Goal: Submit feedback/report problem: Leave review/rating

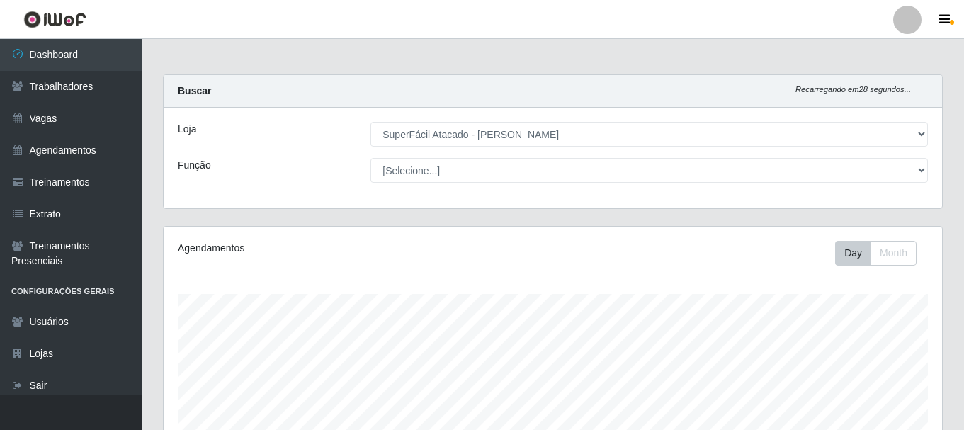
select select "399"
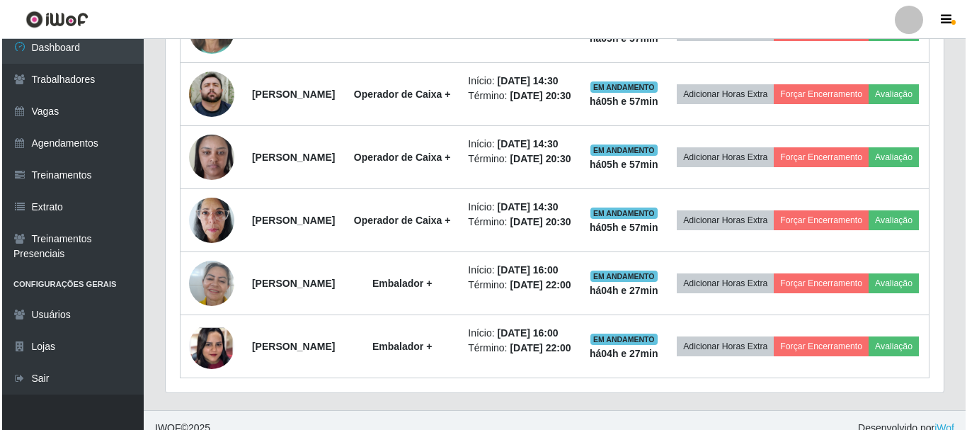
scroll to position [577, 0]
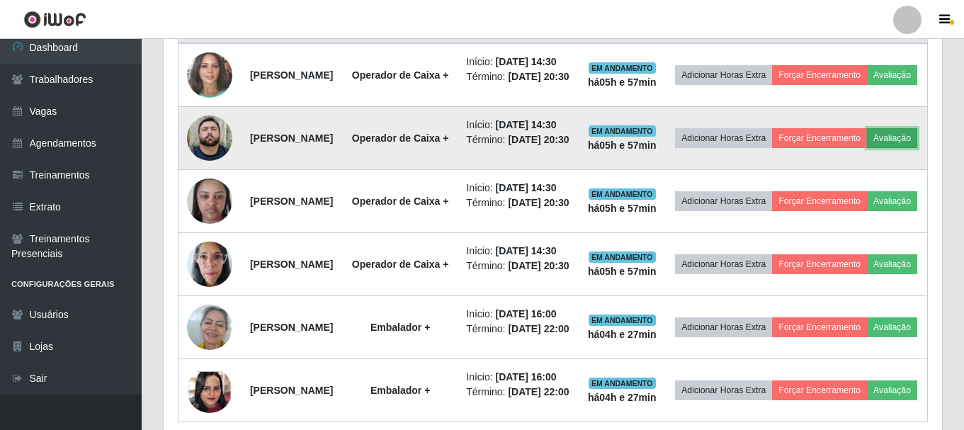
click at [867, 148] on button "Avaliação" at bounding box center [892, 138] width 50 height 20
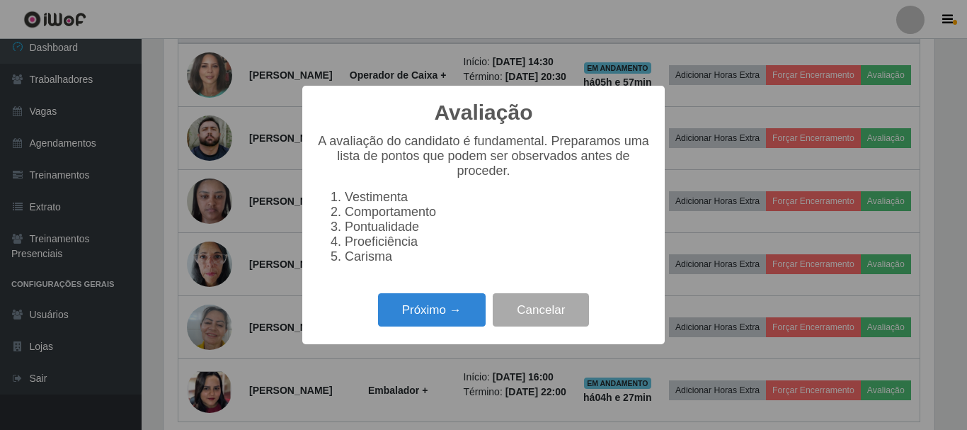
scroll to position [294, 771]
click at [457, 319] on button "Próximo →" at bounding box center [432, 309] width 108 height 33
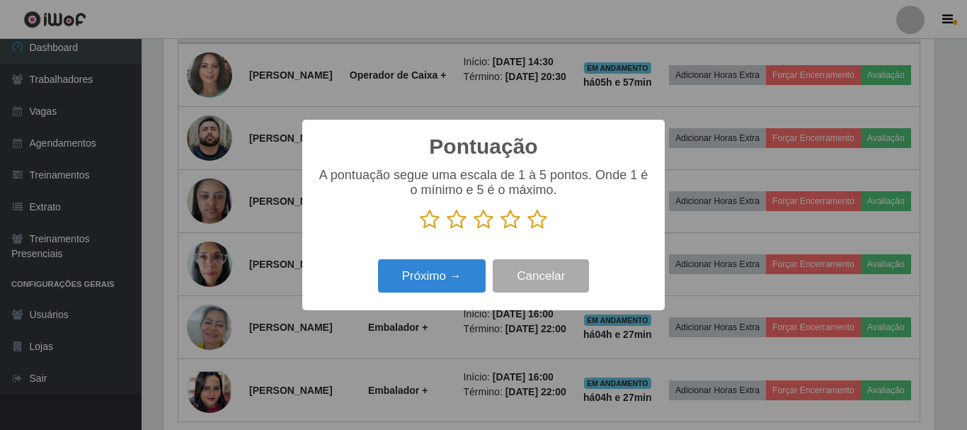
click at [529, 222] on icon at bounding box center [537, 219] width 20 height 21
click at [527, 230] on input "radio" at bounding box center [527, 230] width 0 height 0
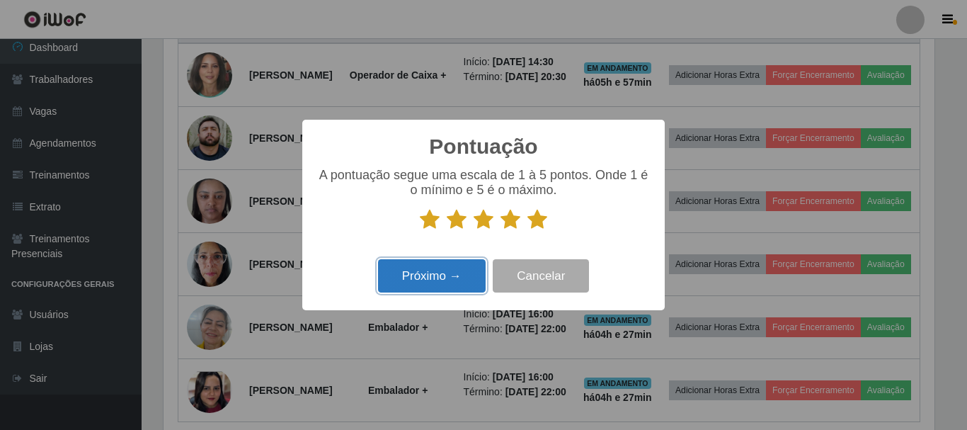
click at [474, 273] on button "Próximo →" at bounding box center [432, 275] width 108 height 33
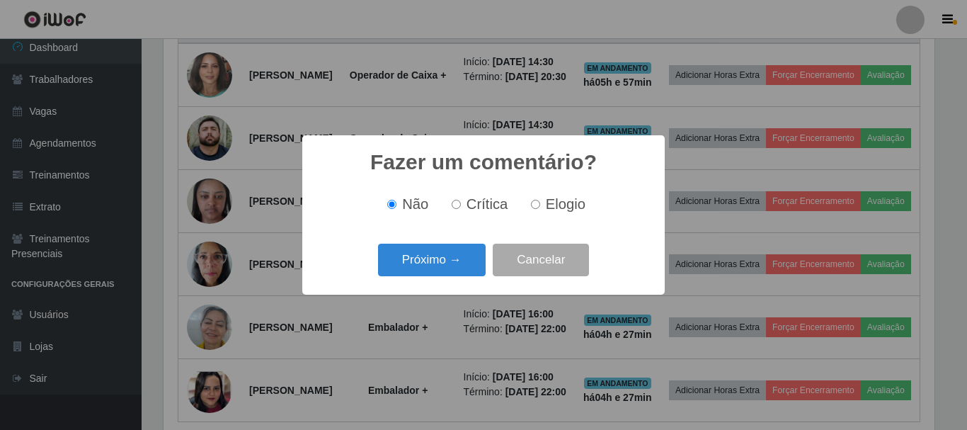
drag, startPoint x: 535, startPoint y: 208, endPoint x: 531, endPoint y: 217, distance: 9.9
click at [535, 207] on input "Elogio" at bounding box center [535, 204] width 9 height 9
radio input "true"
click at [481, 263] on button "Próximo →" at bounding box center [432, 260] width 108 height 33
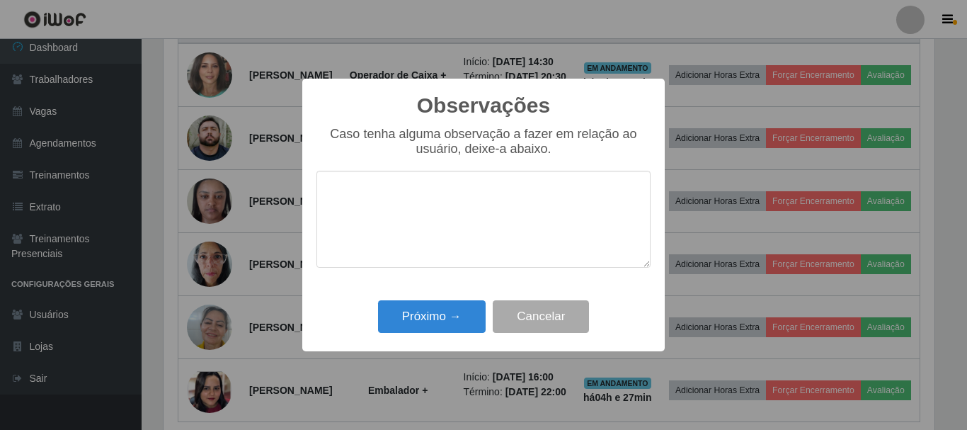
click at [528, 202] on textarea at bounding box center [483, 219] width 334 height 97
type textarea "pontual"
click at [458, 319] on button "Próximo →" at bounding box center [432, 316] width 108 height 33
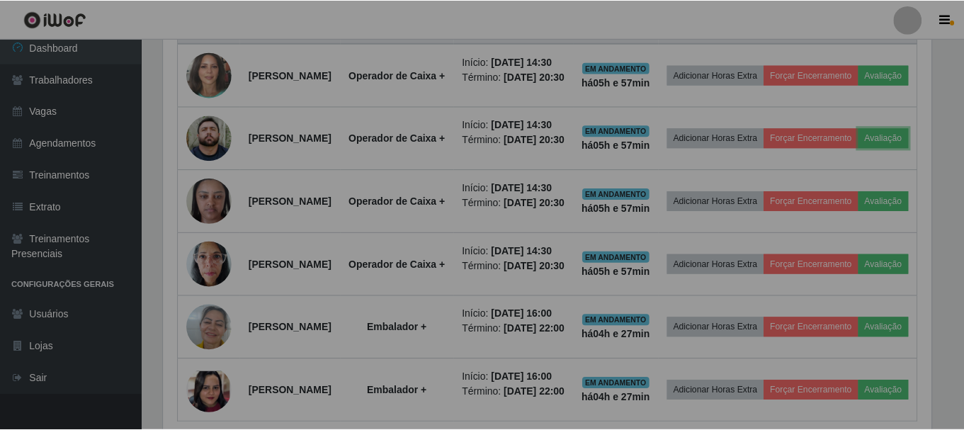
scroll to position [294, 778]
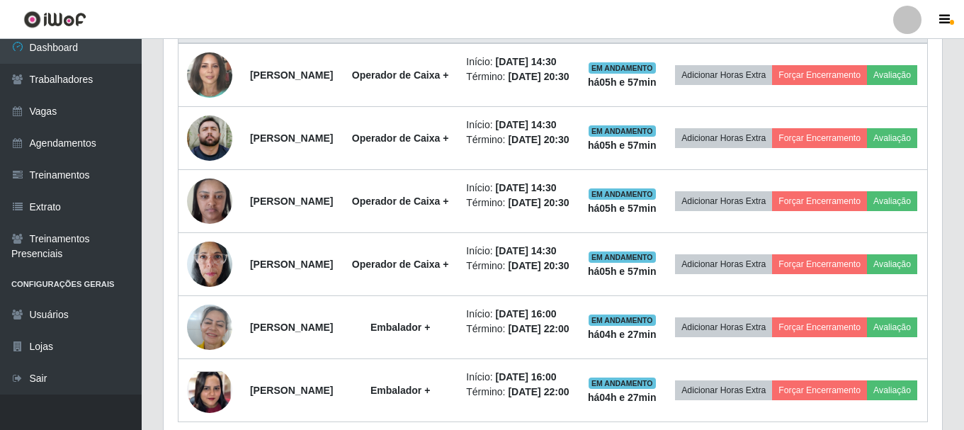
click at [951, 136] on div "Hoje 1 dia 3 dias 1 Semana Não encerrados Trabalhador Posição Data Status Opçõe…" at bounding box center [552, 207] width 801 height 493
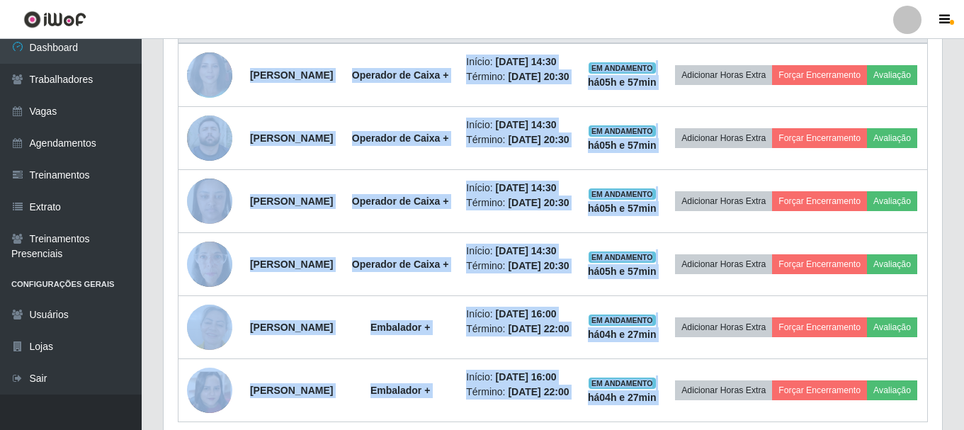
click at [951, 136] on div "Hoje 1 dia 3 dias 1 Semana Não encerrados Trabalhador Posição Data Status Opçõe…" at bounding box center [552, 207] width 801 height 493
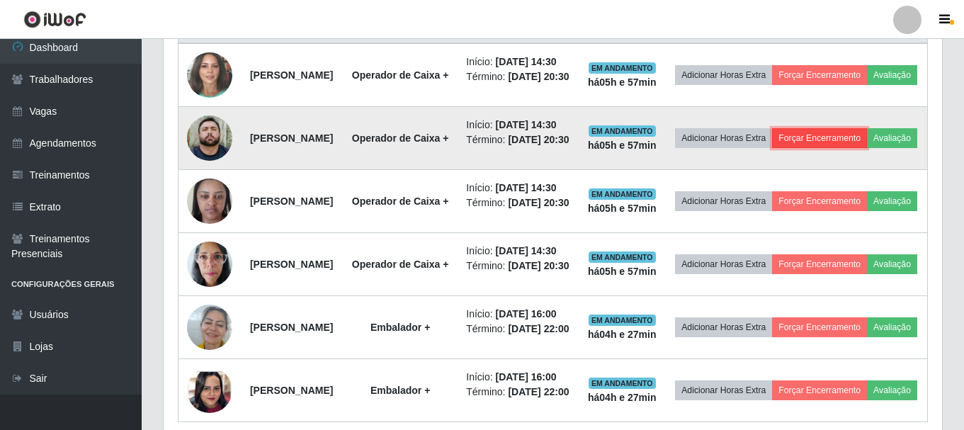
click at [867, 148] on button "Forçar Encerramento" at bounding box center [819, 138] width 95 height 20
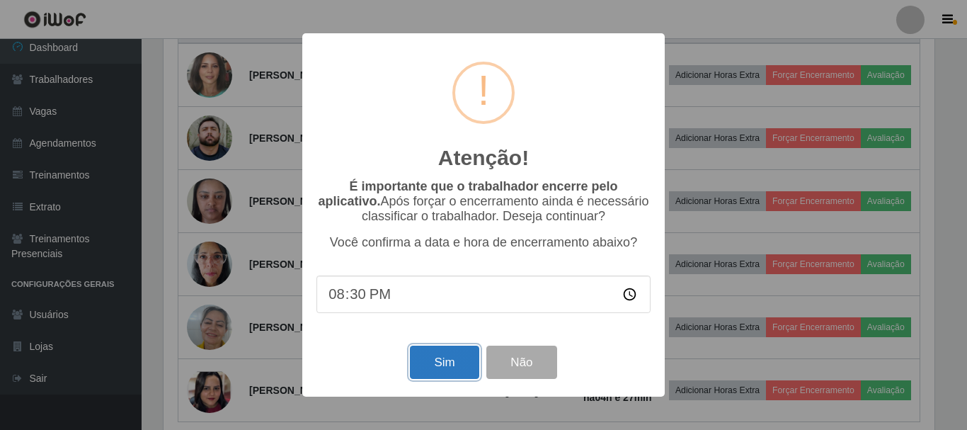
click at [449, 371] on button "Sim" at bounding box center [444, 361] width 69 height 33
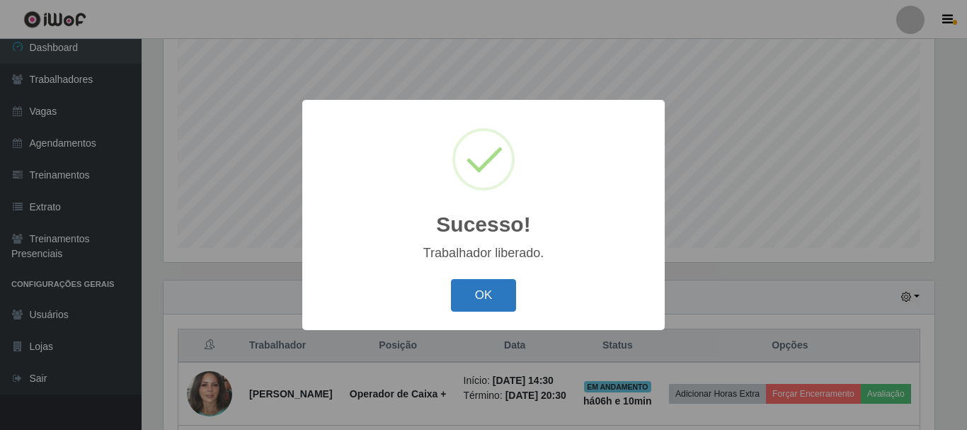
click at [494, 295] on button "OK" at bounding box center [484, 295] width 66 height 33
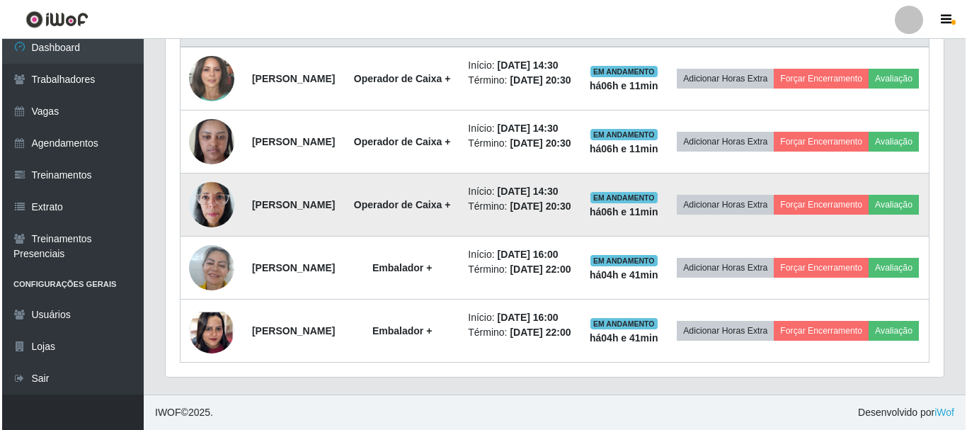
scroll to position [612, 0]
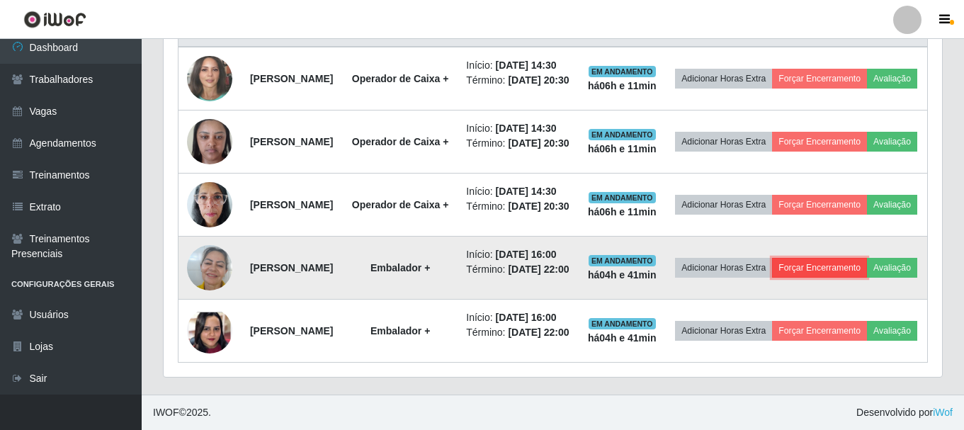
click at [853, 278] on button "Forçar Encerramento" at bounding box center [819, 268] width 95 height 20
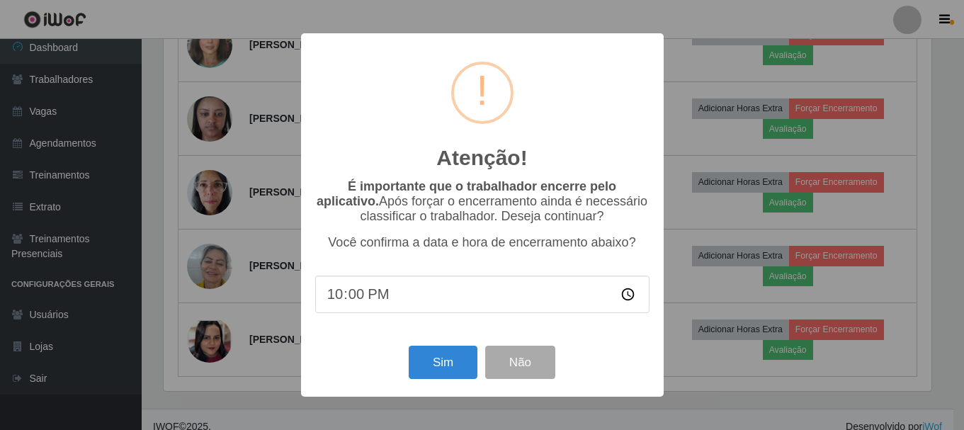
scroll to position [294, 771]
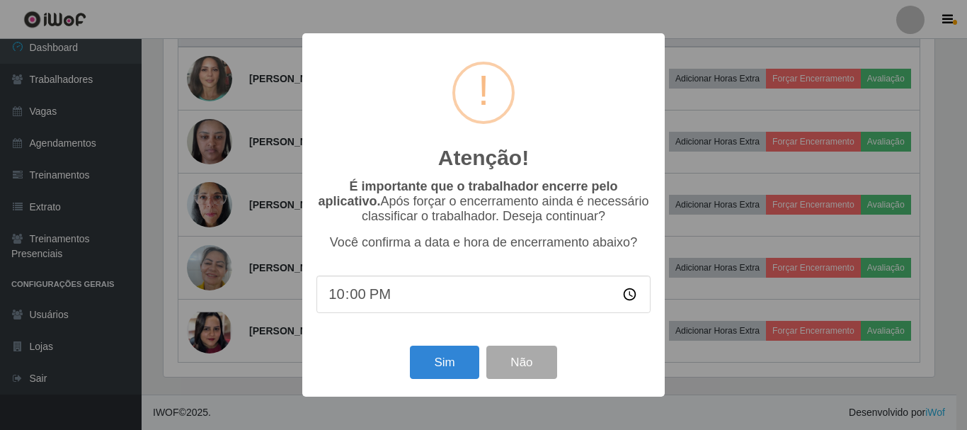
click at [774, 356] on div "Atenção! × É importante que o trabalhador encerre pelo aplicativo. Após forçar …" at bounding box center [483, 215] width 967 height 430
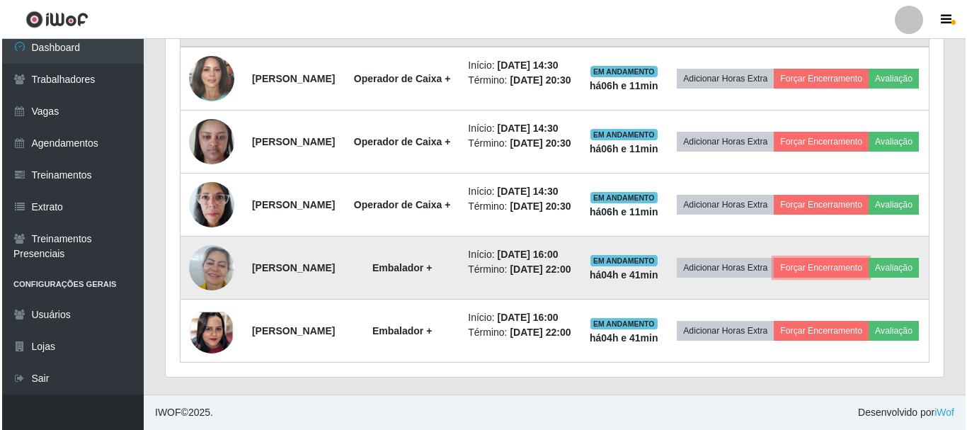
scroll to position [683, 0]
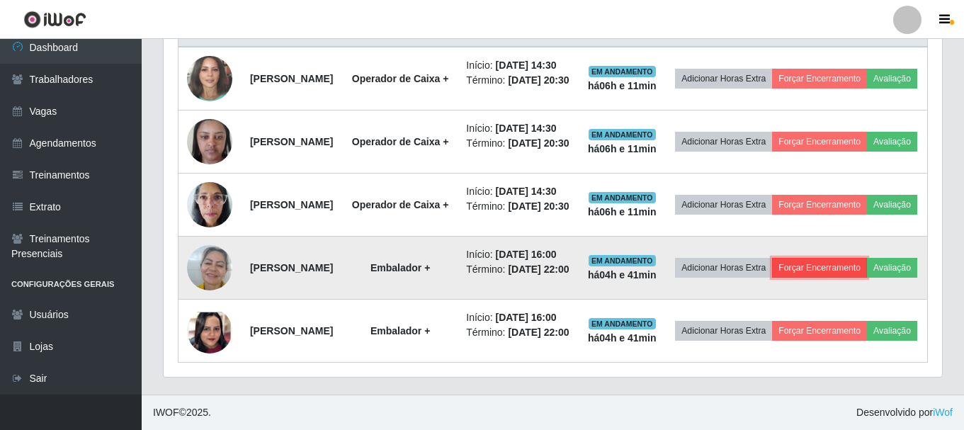
click at [851, 258] on button "Forçar Encerramento" at bounding box center [819, 268] width 95 height 20
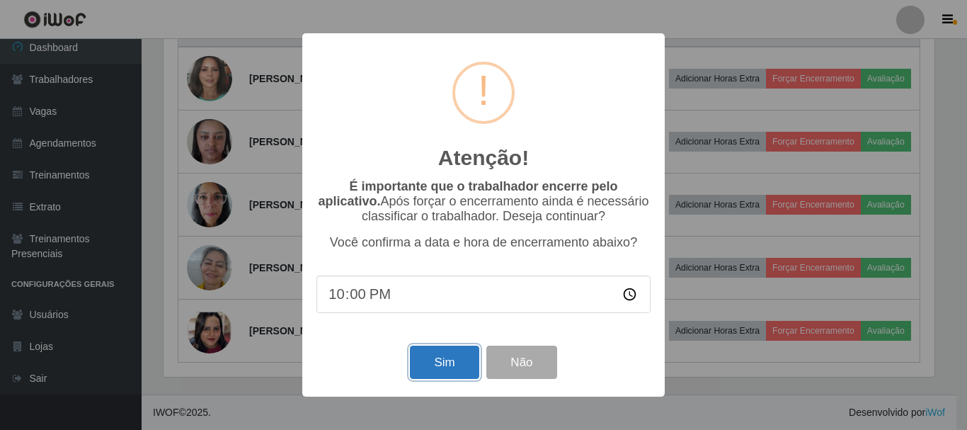
click at [441, 358] on button "Sim" at bounding box center [444, 361] width 69 height 33
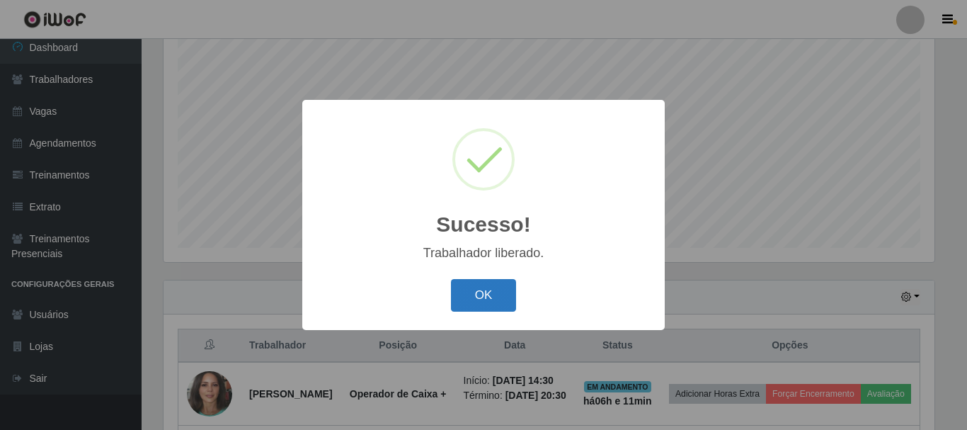
click at [480, 292] on button "OK" at bounding box center [484, 295] width 66 height 33
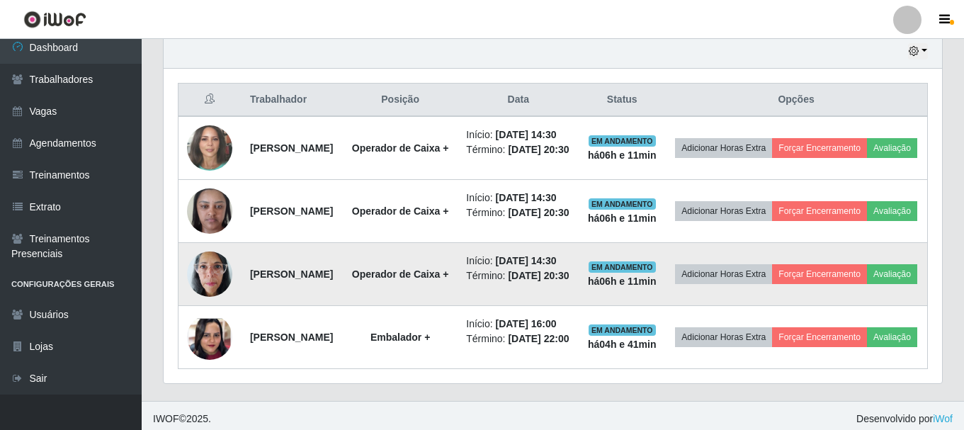
scroll to position [471, 0]
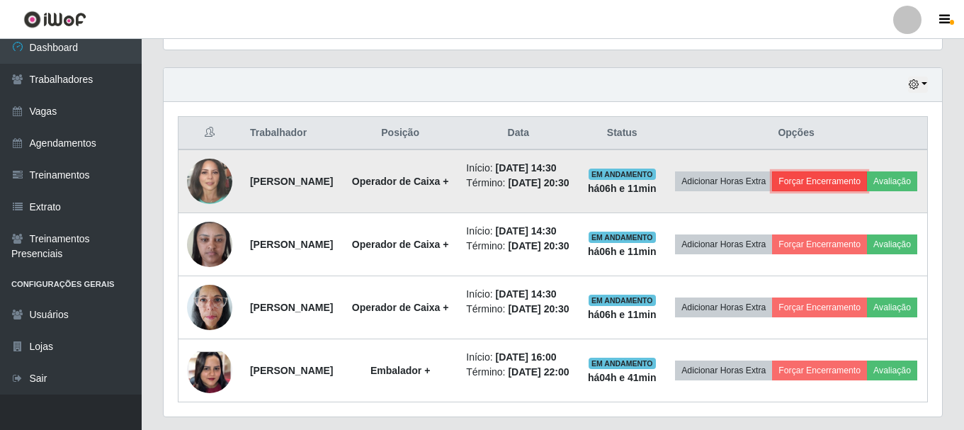
click at [833, 185] on button "Forçar Encerramento" at bounding box center [819, 181] width 95 height 20
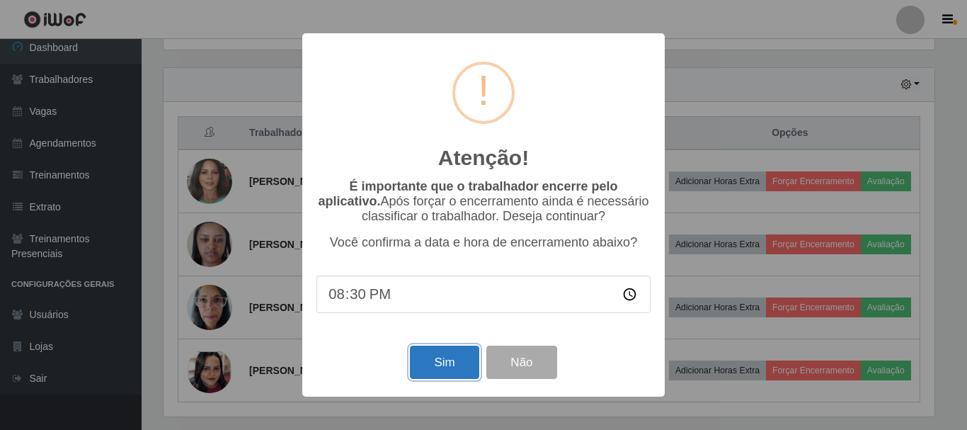
click at [431, 365] on button "Sim" at bounding box center [444, 361] width 69 height 33
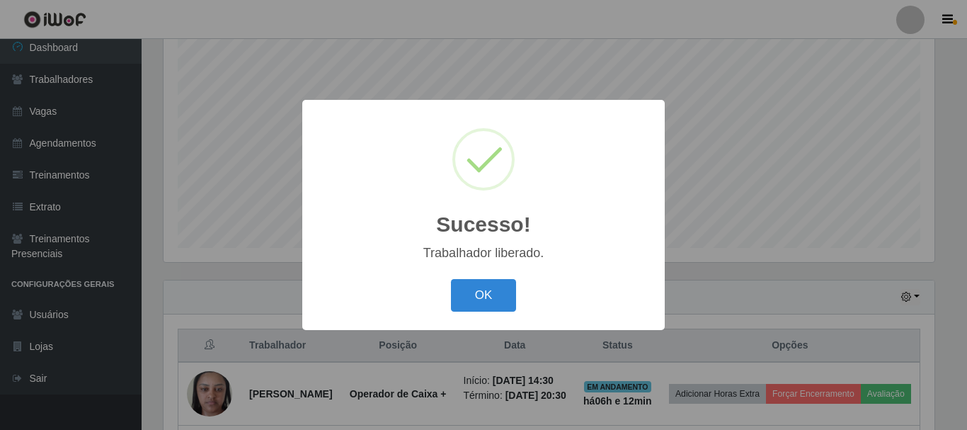
drag, startPoint x: 492, startPoint y: 300, endPoint x: 531, endPoint y: 299, distance: 38.9
click at [492, 299] on button "OK" at bounding box center [484, 295] width 66 height 33
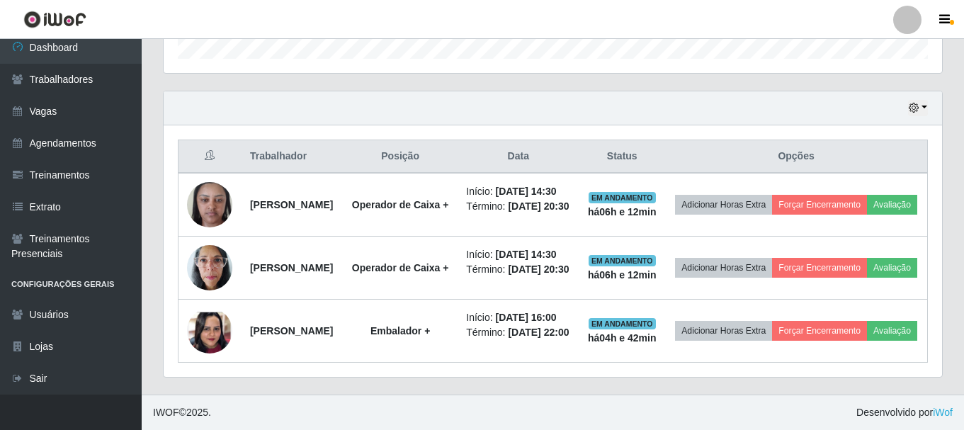
scroll to position [524, 0]
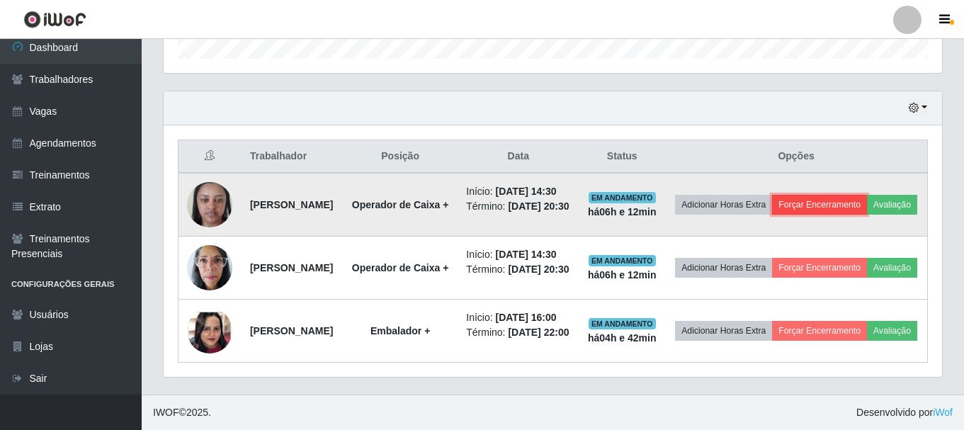
click at [846, 195] on button "Forçar Encerramento" at bounding box center [819, 205] width 95 height 20
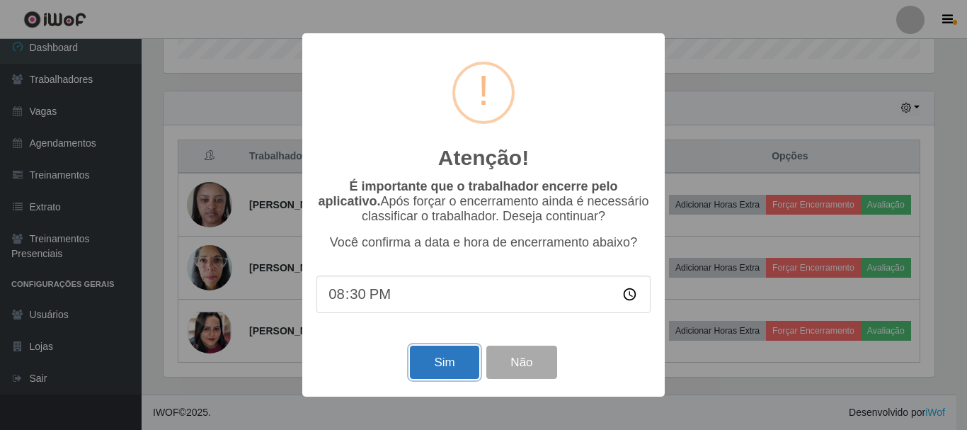
click at [436, 360] on button "Sim" at bounding box center [444, 361] width 69 height 33
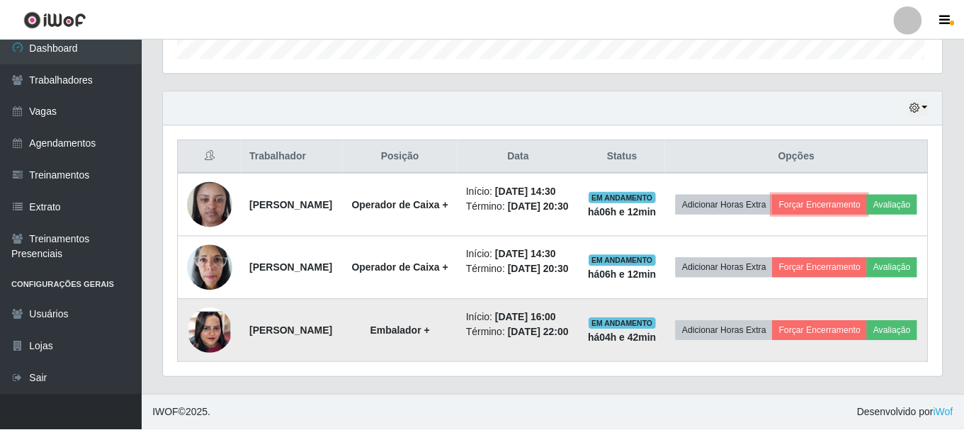
scroll to position [0, 0]
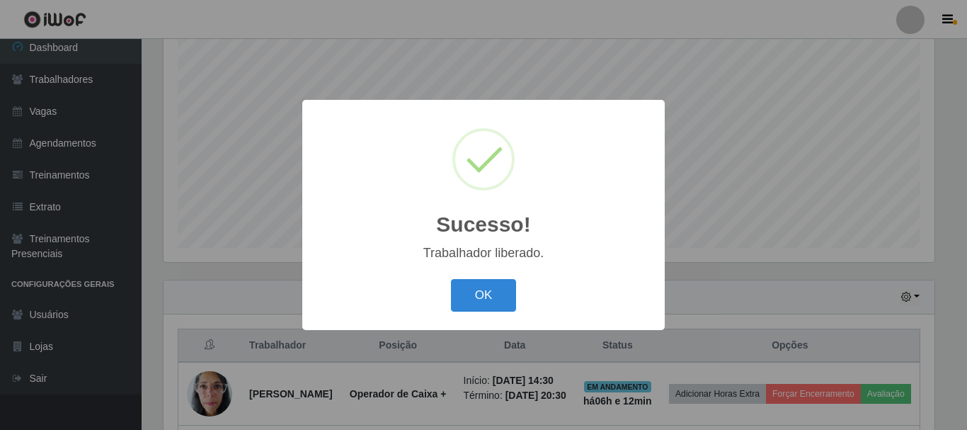
drag, startPoint x: 496, startPoint y: 290, endPoint x: 673, endPoint y: 292, distance: 177.0
click at [495, 289] on button "OK" at bounding box center [484, 295] width 66 height 33
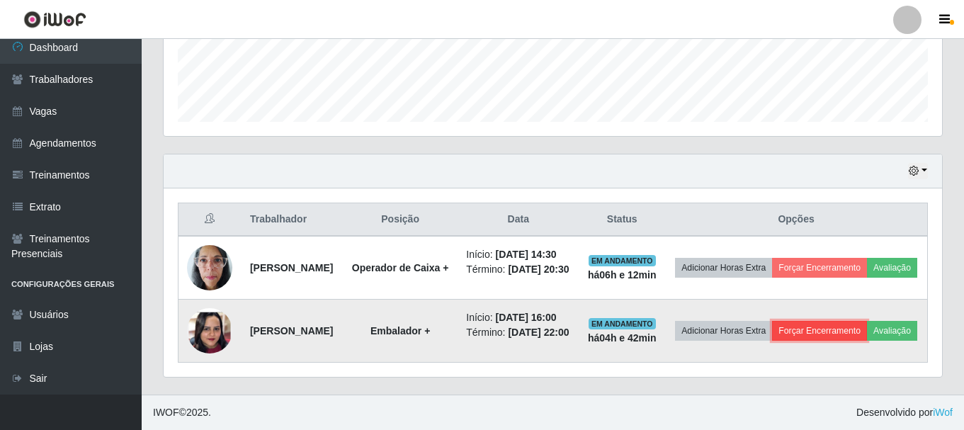
click at [864, 321] on button "Forçar Encerramento" at bounding box center [819, 331] width 95 height 20
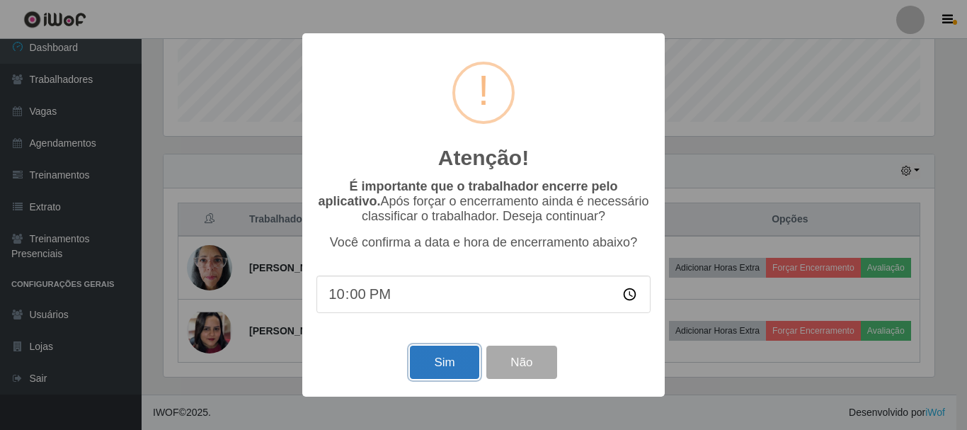
click at [438, 372] on button "Sim" at bounding box center [444, 361] width 69 height 33
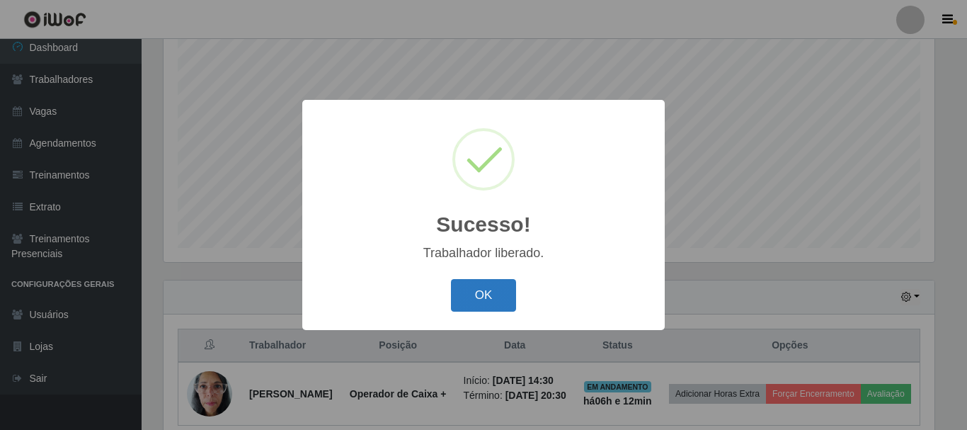
click at [505, 295] on button "OK" at bounding box center [484, 295] width 66 height 33
